Goal: Task Accomplishment & Management: Use online tool/utility

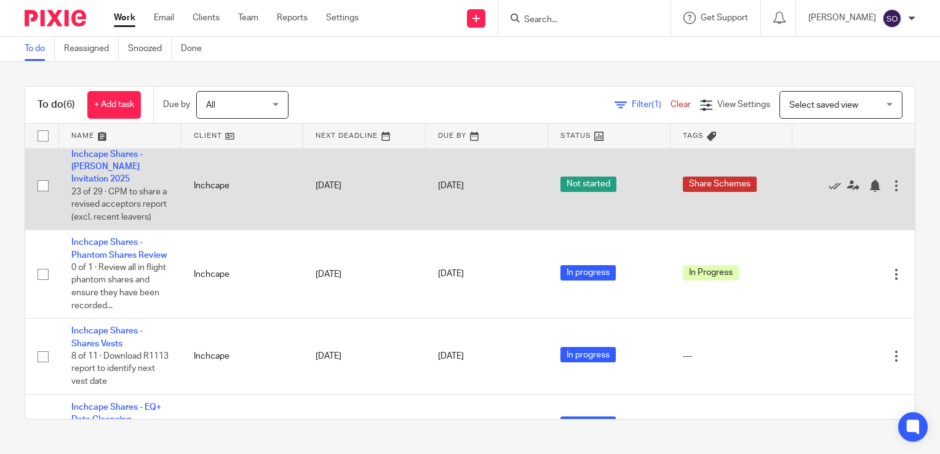
scroll to position [83, 0]
click at [128, 179] on link "Inchcape Shares - [PERSON_NAME] Invitation 2025" at bounding box center [106, 166] width 71 height 34
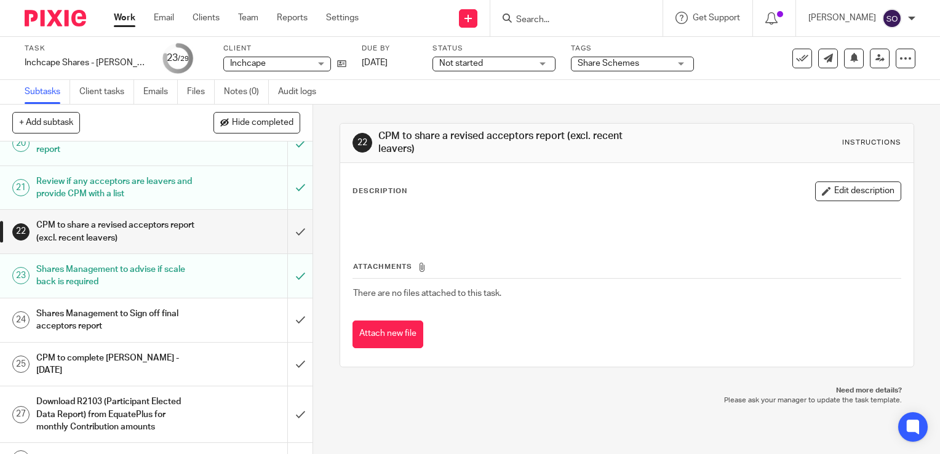
scroll to position [822, 0]
click at [288, 297] on input "submit" at bounding box center [156, 319] width 312 height 44
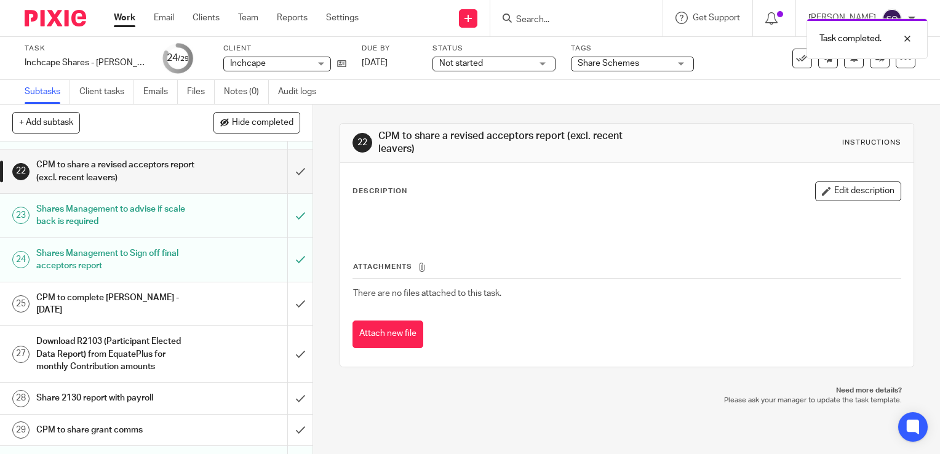
scroll to position [888, 0]
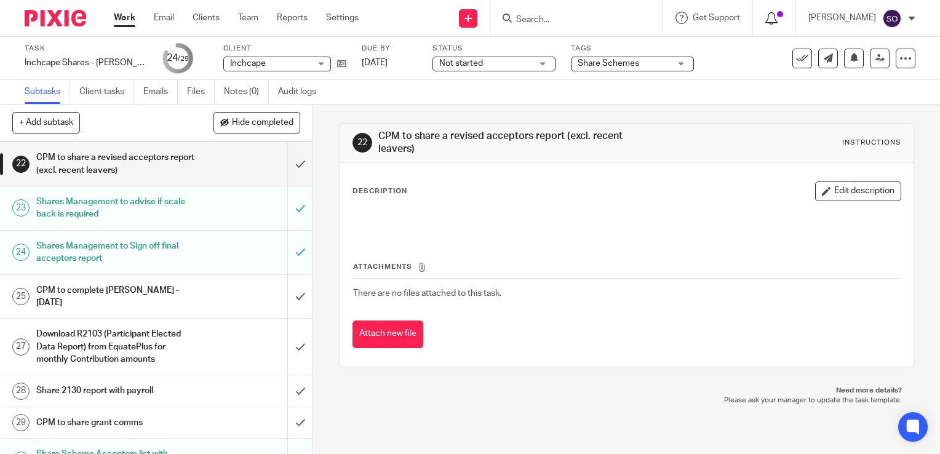
click at [765, 20] on icon at bounding box center [771, 18] width 12 height 12
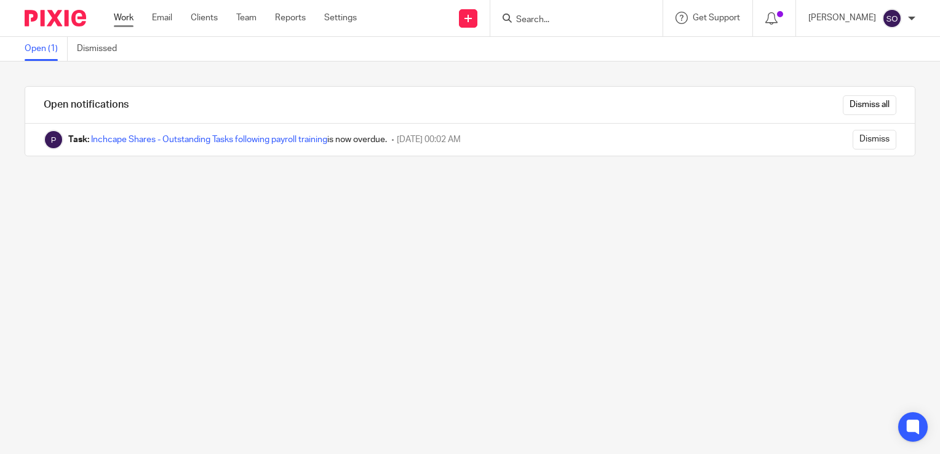
click at [122, 22] on link "Work" at bounding box center [124, 18] width 20 height 12
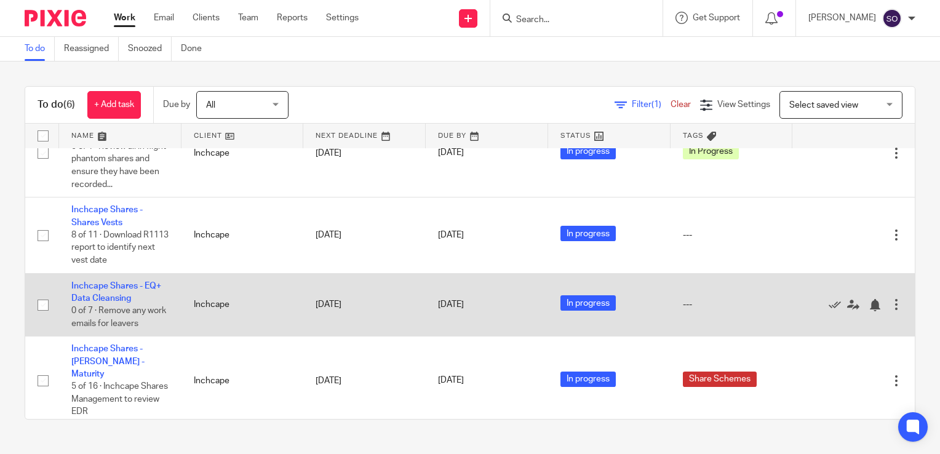
scroll to position [226, 0]
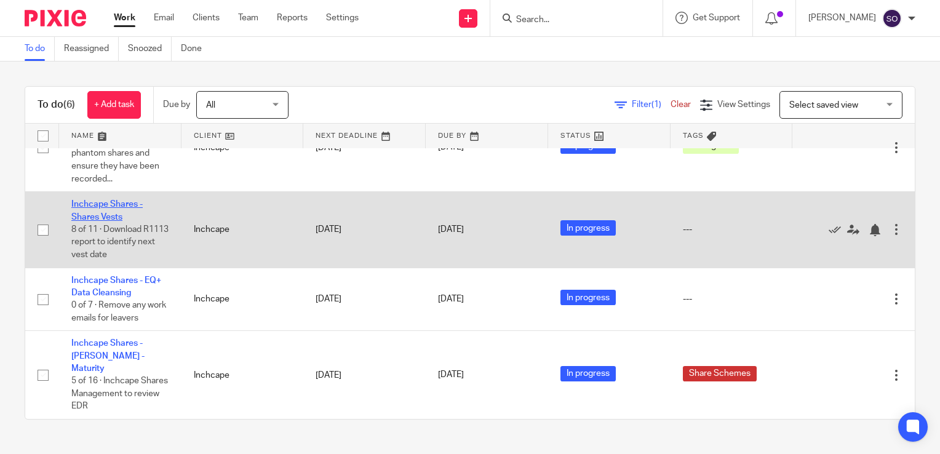
click at [122, 216] on link "Inchcape Shares - Shares Vests" at bounding box center [106, 210] width 71 height 21
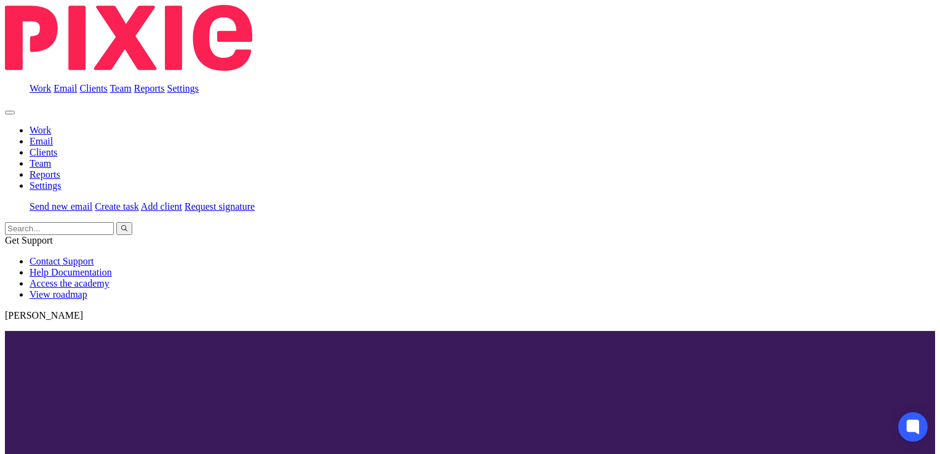
scroll to position [258, 0]
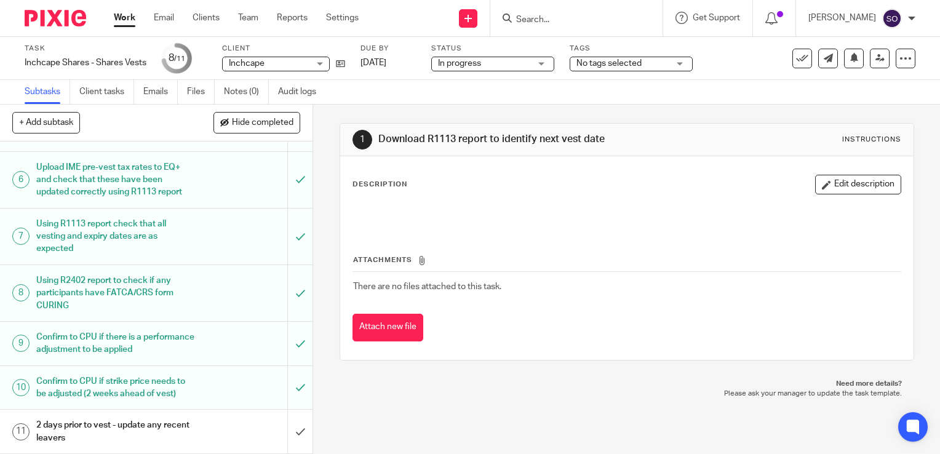
click at [357, 424] on div "1 Download R1113 report to identify next vest date Instructions Description Edi…" at bounding box center [626, 279] width 627 height 349
click at [632, 402] on div "1 Download R1113 report to identify next vest date Instructions Description Edi…" at bounding box center [626, 279] width 627 height 349
